Goal: Task Accomplishment & Management: Manage account settings

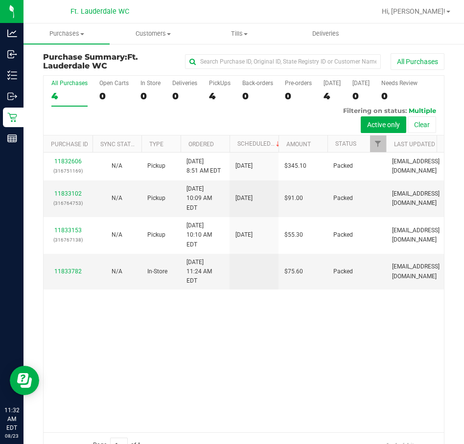
click at [214, 363] on div "11832606 (316751169) N/A Pickup [DATE] 8:51 AM EDT 8/23/2025 $345.10 Packed [EM…" at bounding box center [244, 293] width 400 height 280
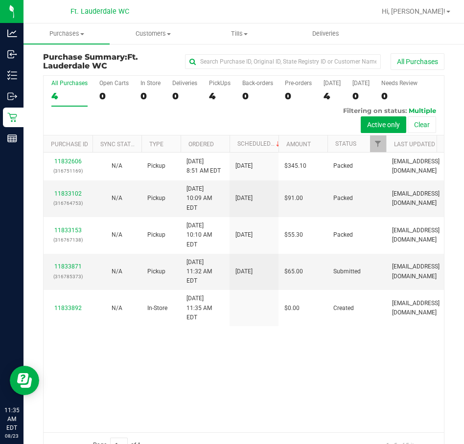
click at [95, 399] on div "11832606 (316751169) N/A Pickup [DATE] 8:51 AM EDT 8/23/2025 $345.10 Packed [EM…" at bounding box center [244, 293] width 400 height 280
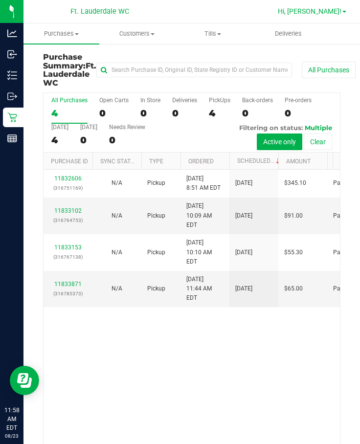
click at [332, 10] on span "Hi, [PERSON_NAME]!" at bounding box center [310, 11] width 64 height 8
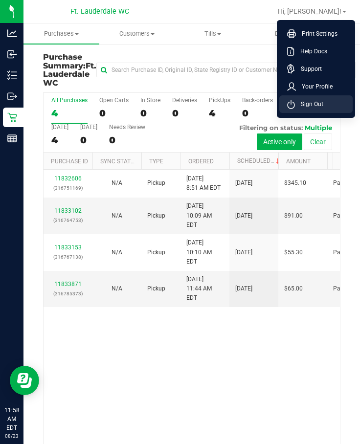
click at [307, 103] on span "Sign Out" at bounding box center [309, 104] width 28 height 10
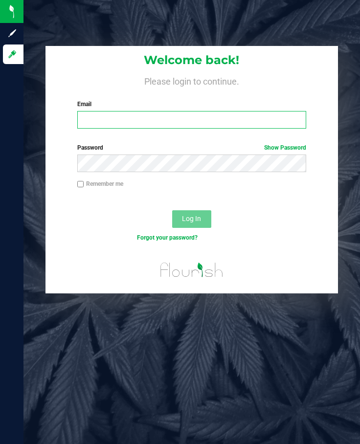
click at [105, 121] on input "Email" at bounding box center [191, 120] width 229 height 18
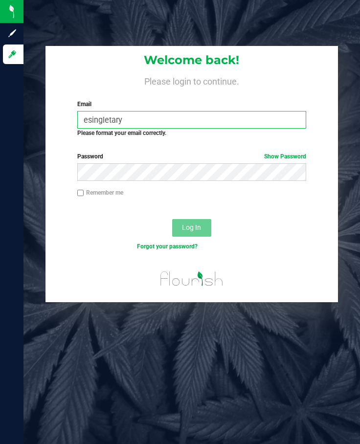
click at [144, 121] on input "esingletary" at bounding box center [191, 120] width 229 height 18
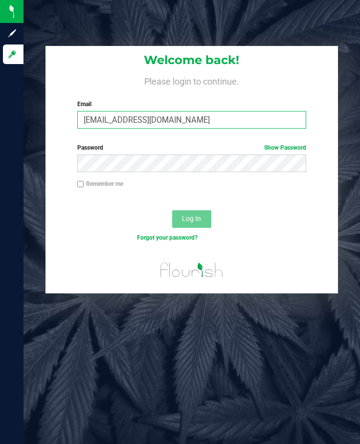
type input "[EMAIL_ADDRESS][DOMAIN_NAME]"
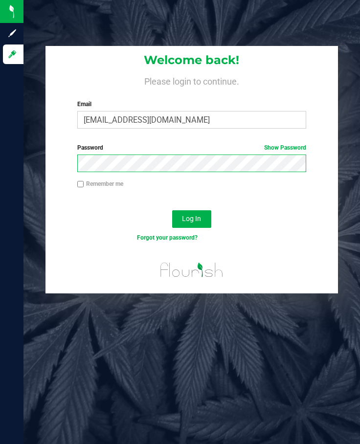
click at [172, 210] on button "Log In" at bounding box center [191, 219] width 39 height 18
